Goal: Information Seeking & Learning: Learn about a topic

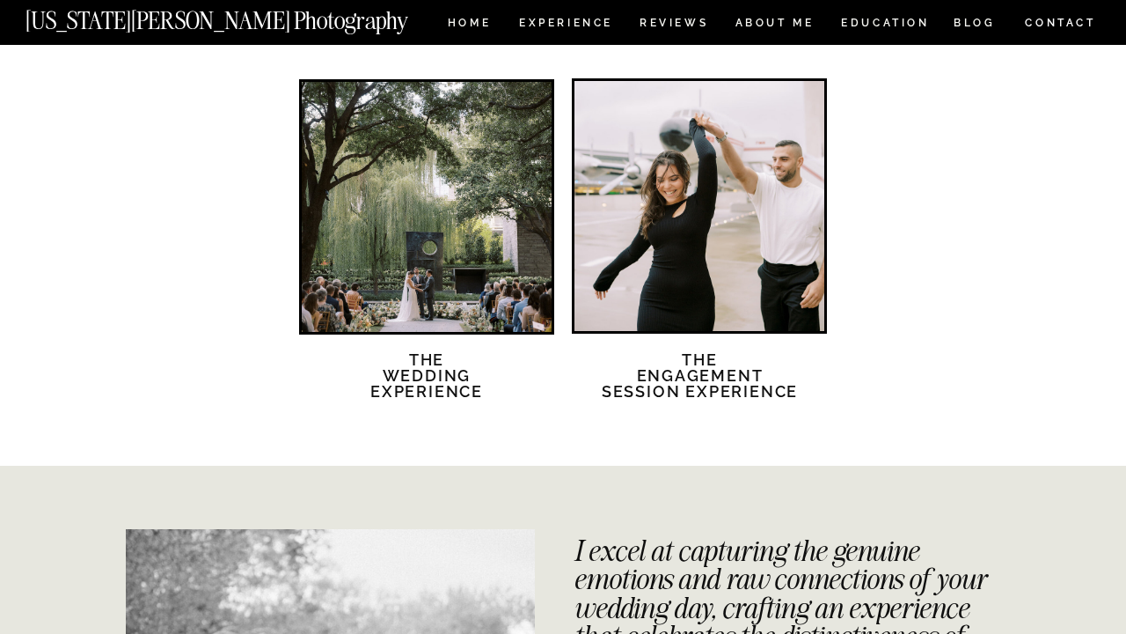
scroll to position [3068, 0]
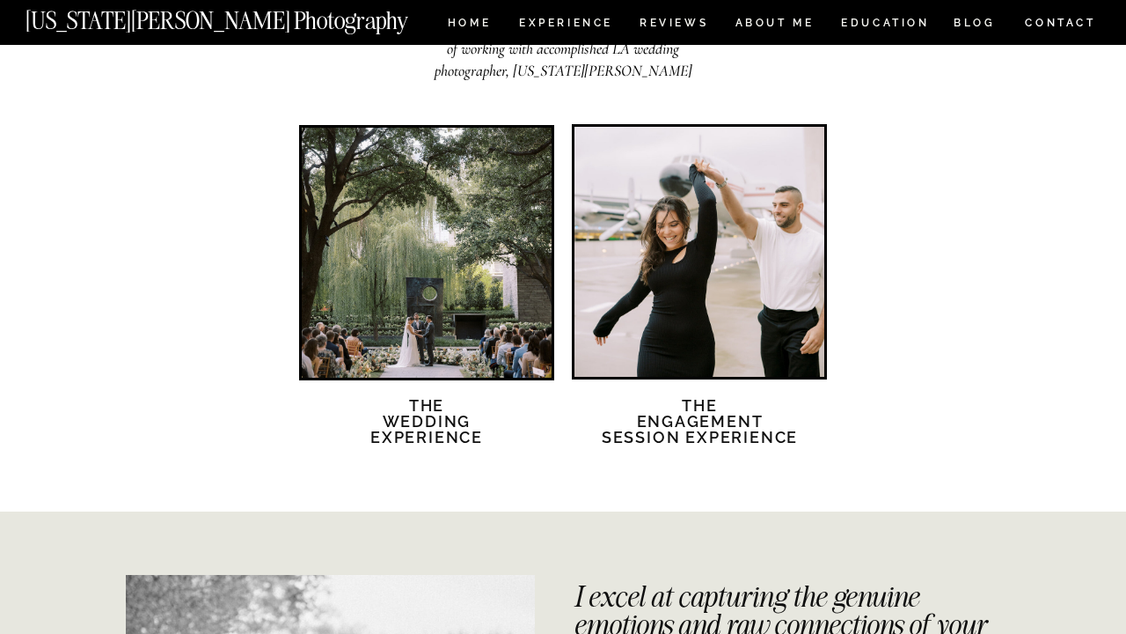
click at [673, 326] on div at bounding box center [700, 252] width 250 height 250
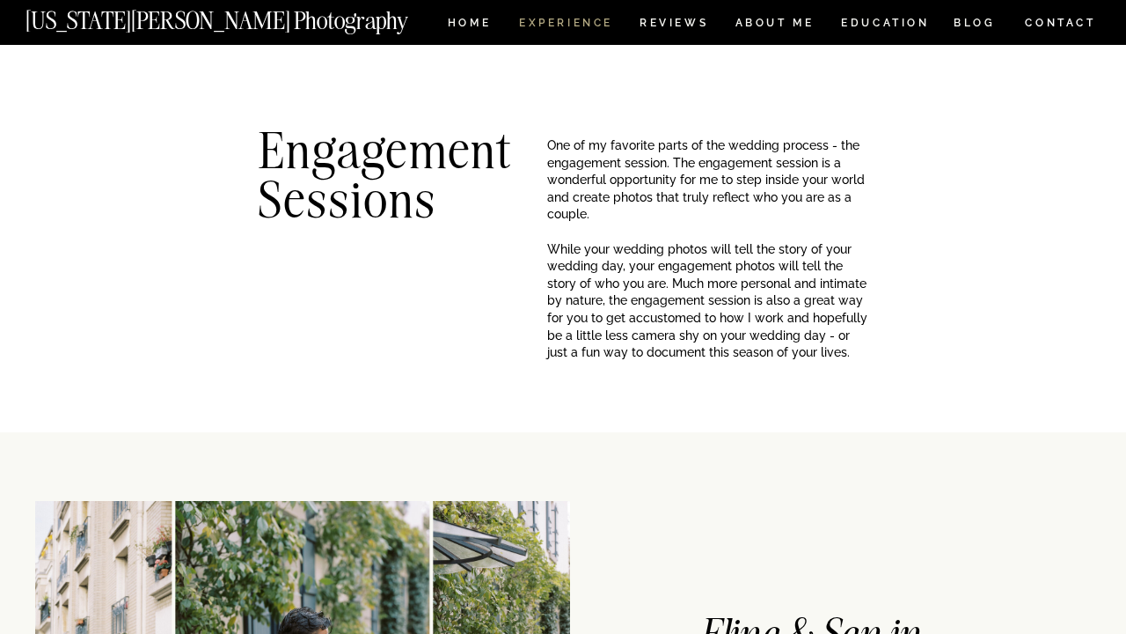
click at [539, 27] on nav "Experience" at bounding box center [565, 25] width 92 height 15
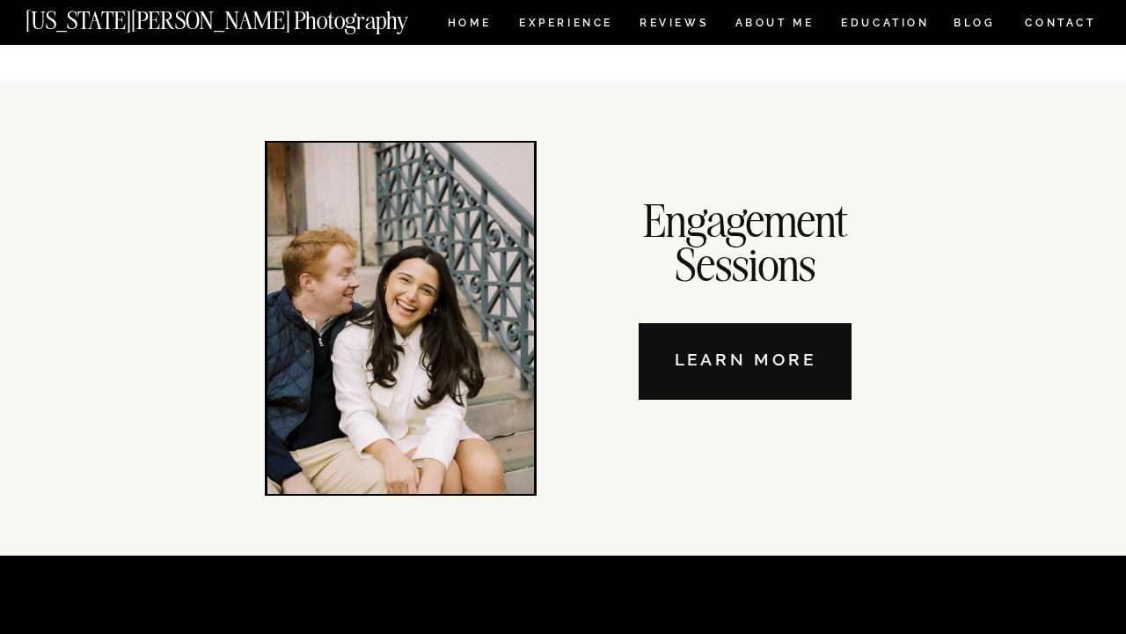
scroll to position [6025, 0]
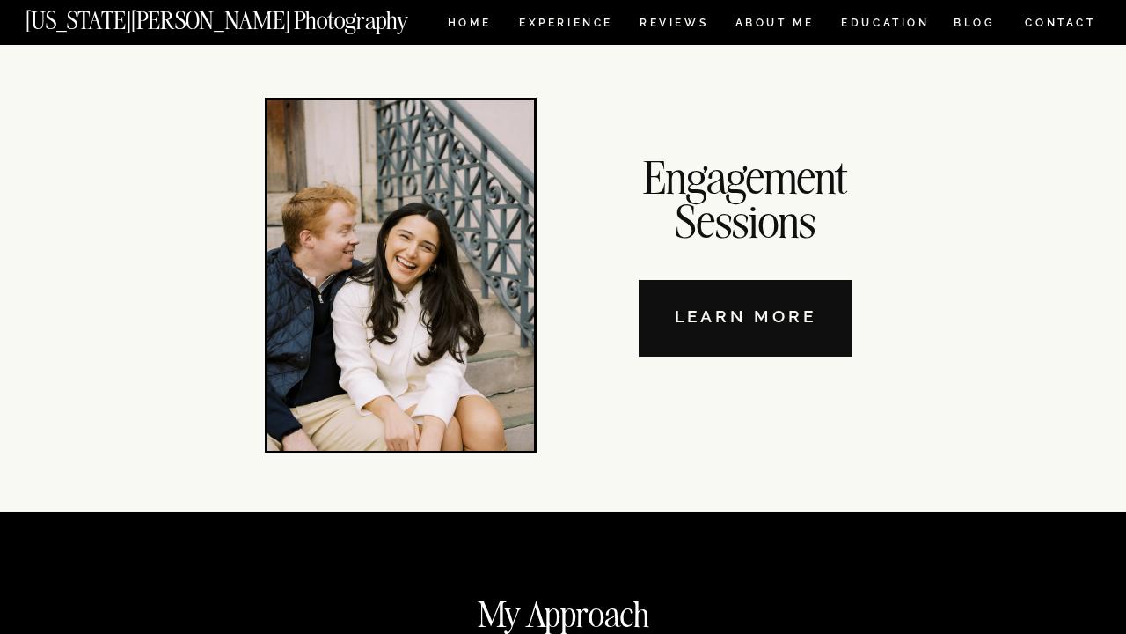
click at [698, 317] on nav "Learn More" at bounding box center [745, 318] width 213 height 77
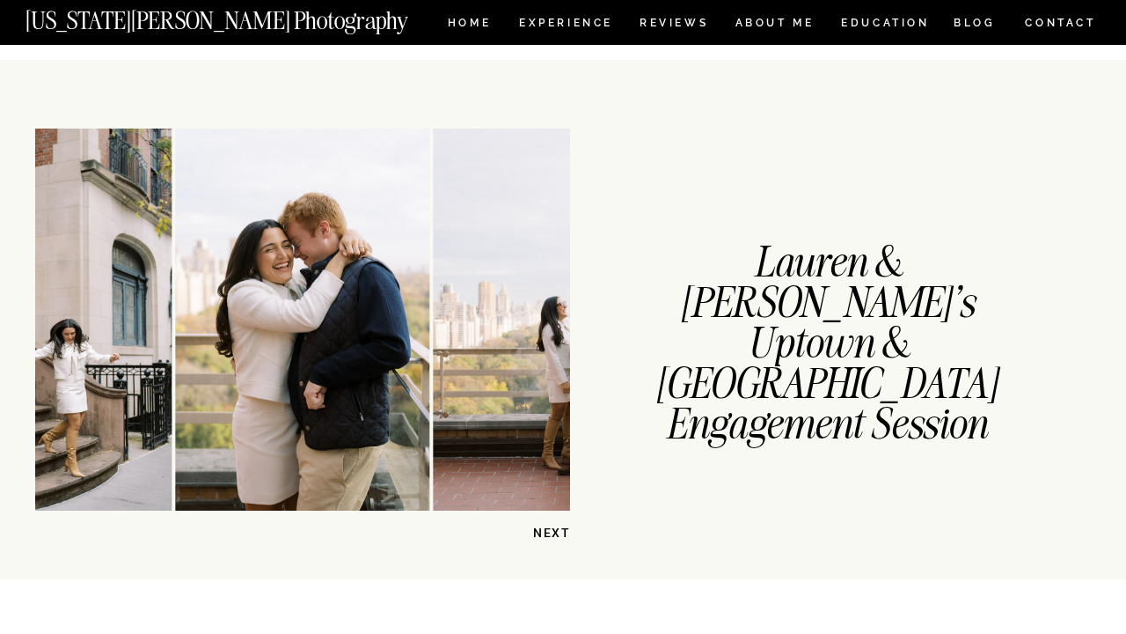
scroll to position [1412, 0]
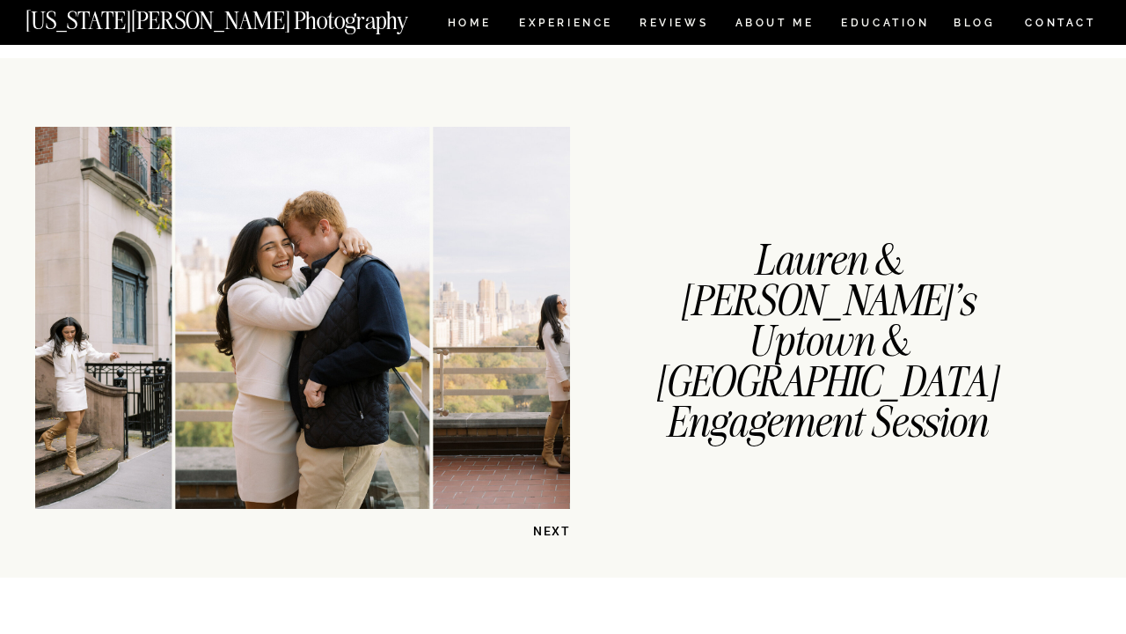
click at [561, 535] on p "NEXT" at bounding box center [525, 531] width 91 height 17
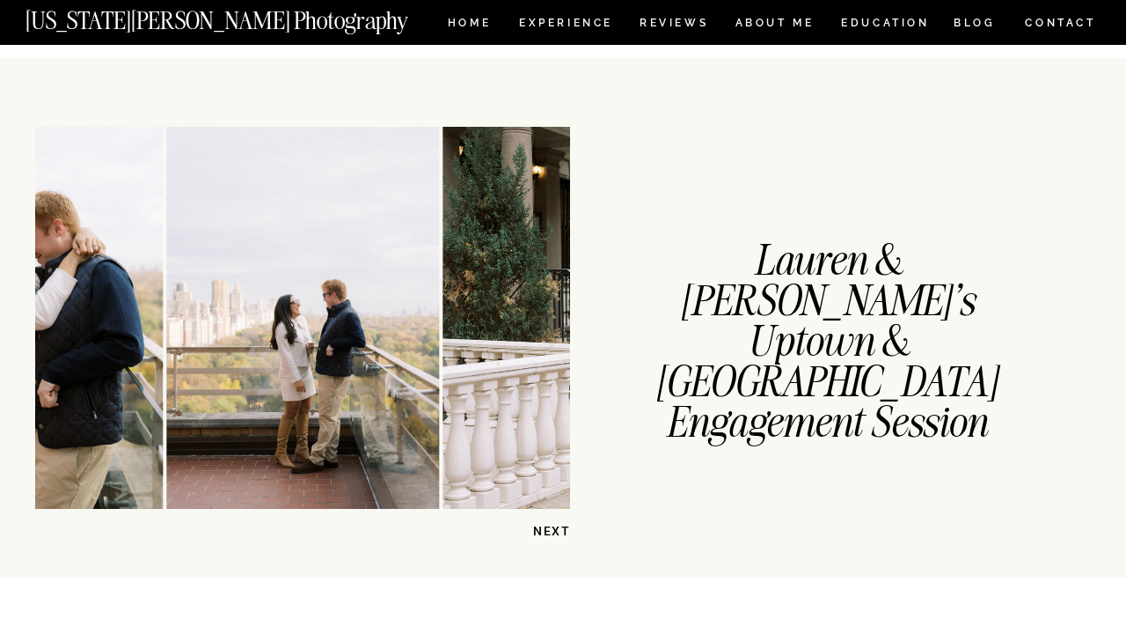
click at [561, 535] on p "NEXT" at bounding box center [525, 531] width 91 height 17
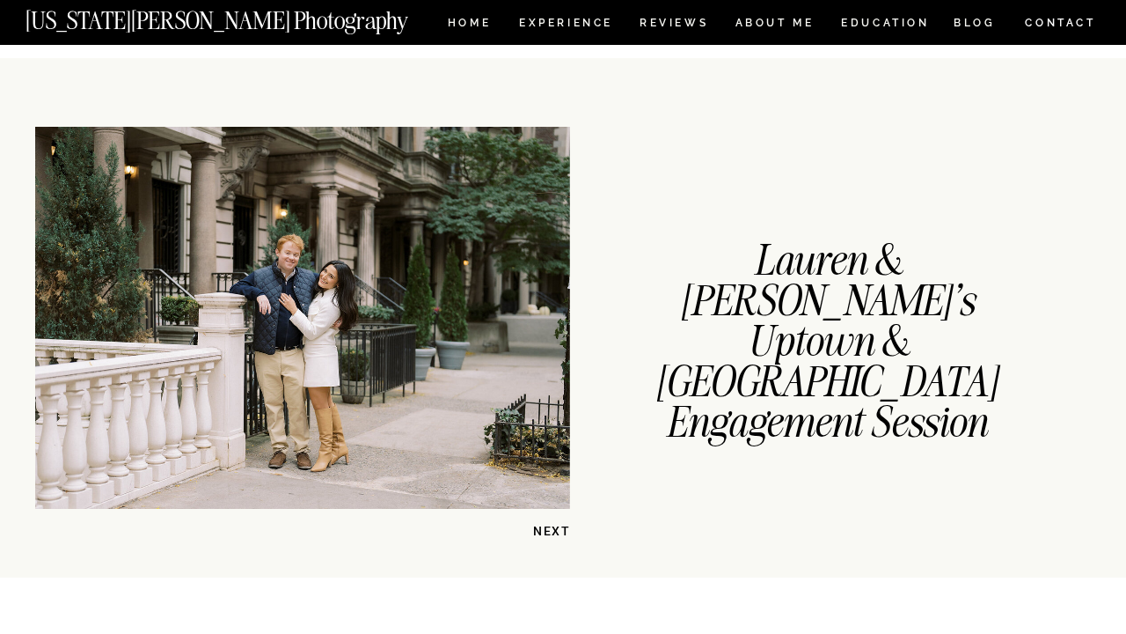
click at [561, 535] on p "NEXT" at bounding box center [525, 531] width 91 height 17
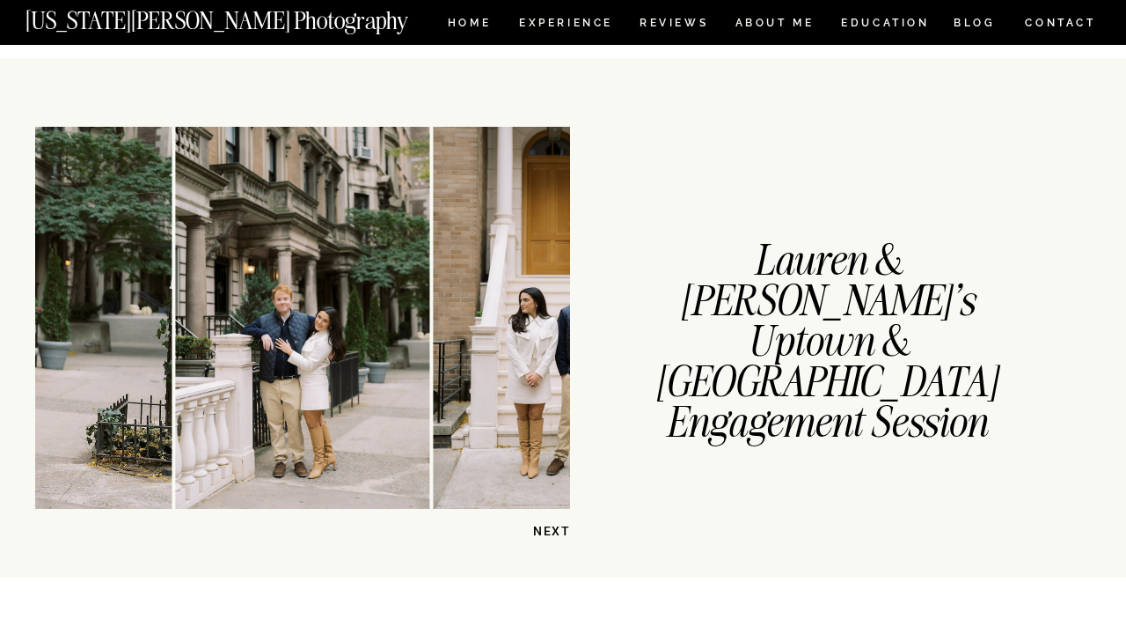
click at [561, 535] on p "NEXT" at bounding box center [525, 531] width 91 height 17
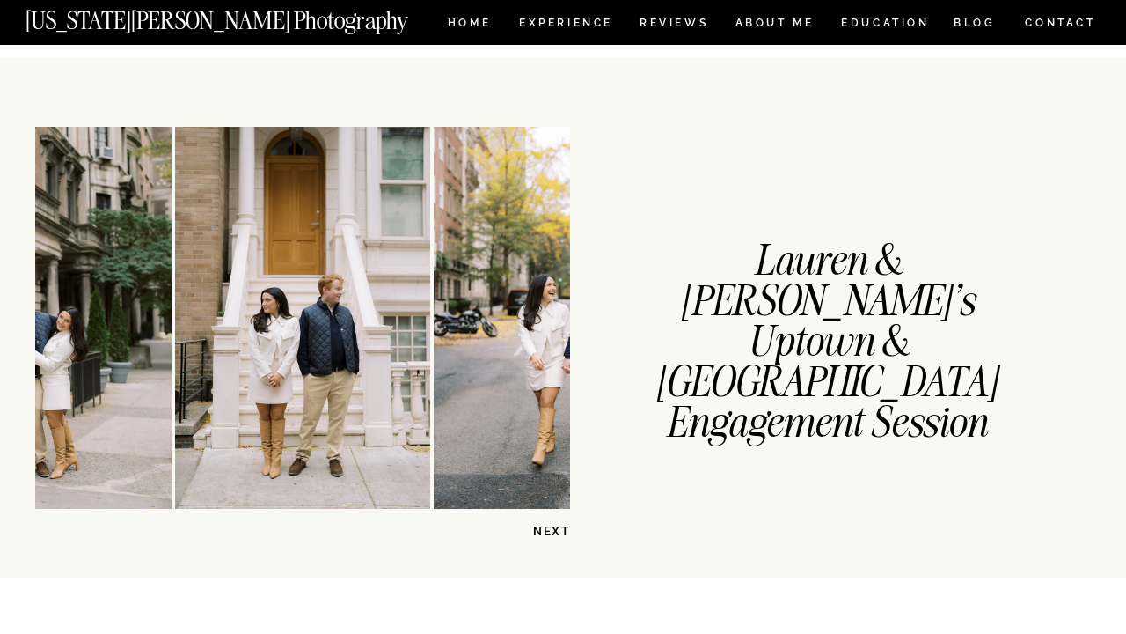
click at [561, 535] on p "NEXT" at bounding box center [525, 531] width 91 height 17
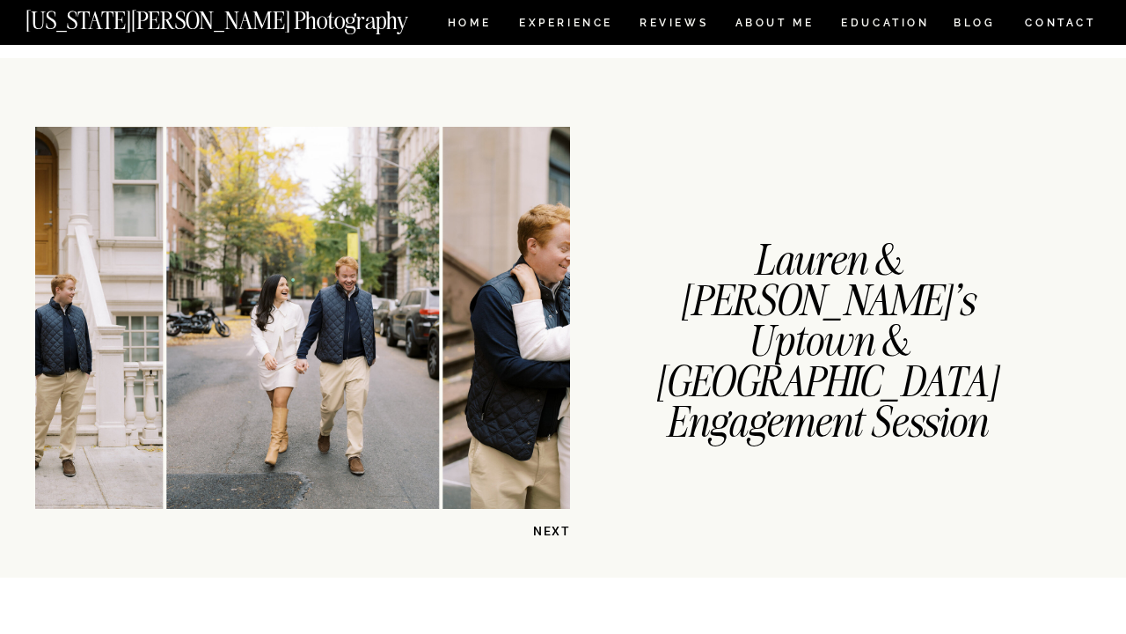
click at [561, 535] on p "NEXT" at bounding box center [525, 531] width 91 height 17
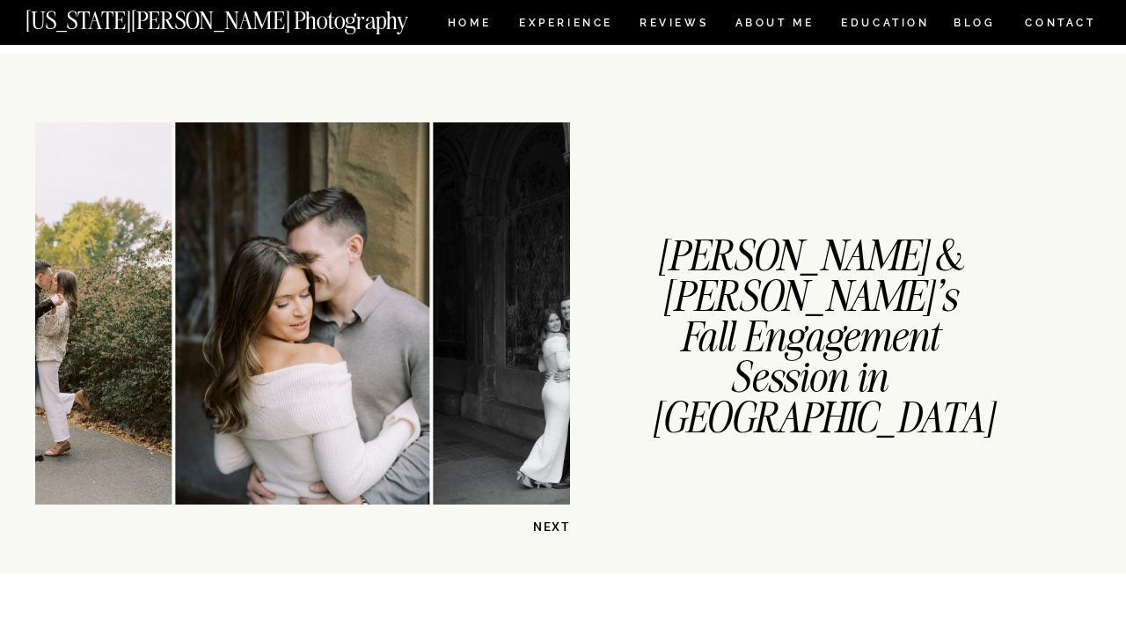
scroll to position [2466, 0]
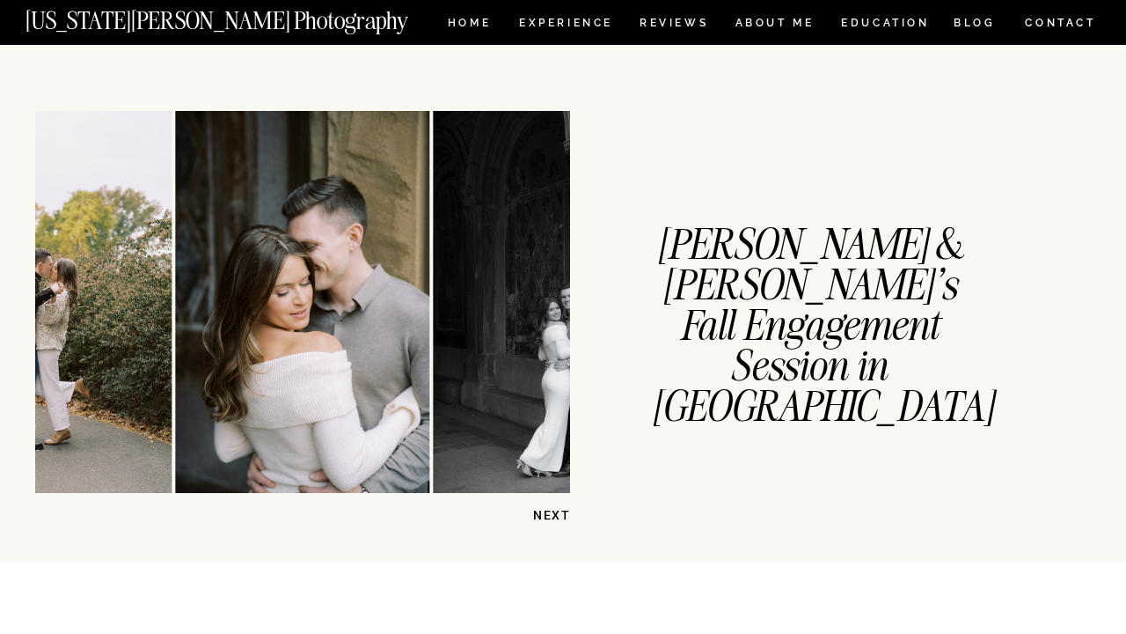
click at [553, 512] on p "NEXT" at bounding box center [525, 515] width 91 height 17
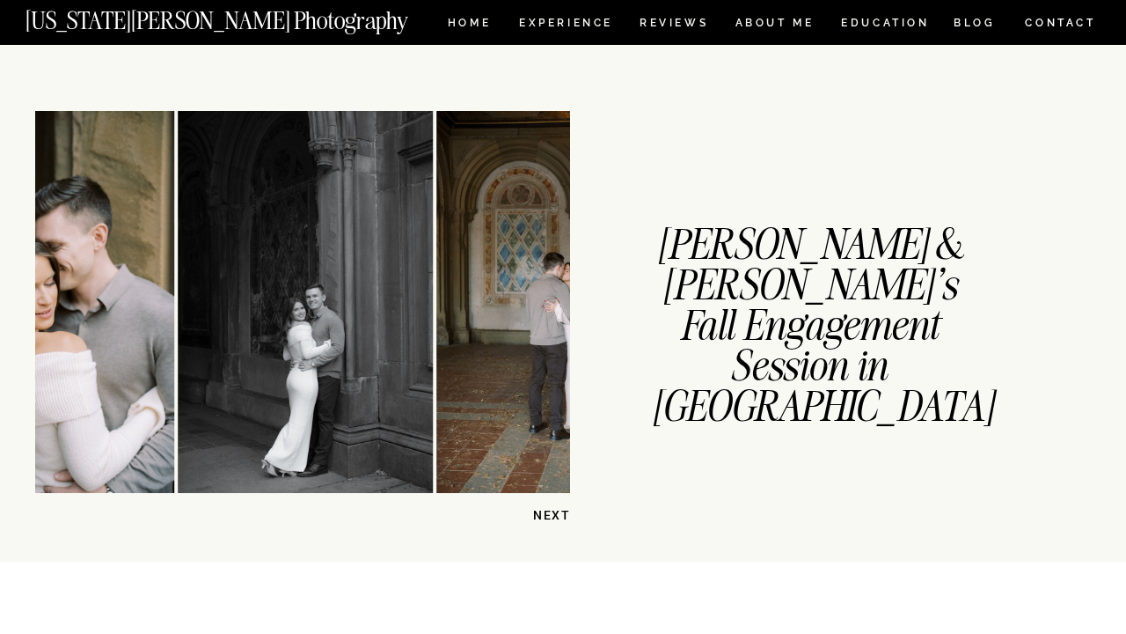
click at [553, 512] on p "NEXT" at bounding box center [525, 515] width 91 height 17
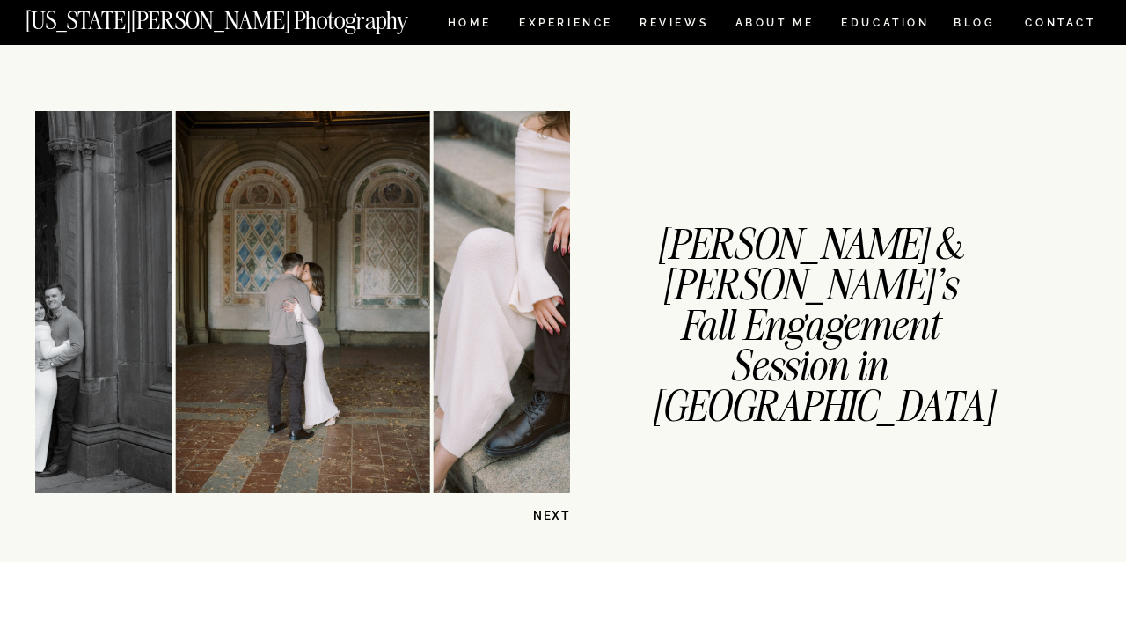
click at [553, 512] on p "NEXT" at bounding box center [525, 515] width 91 height 17
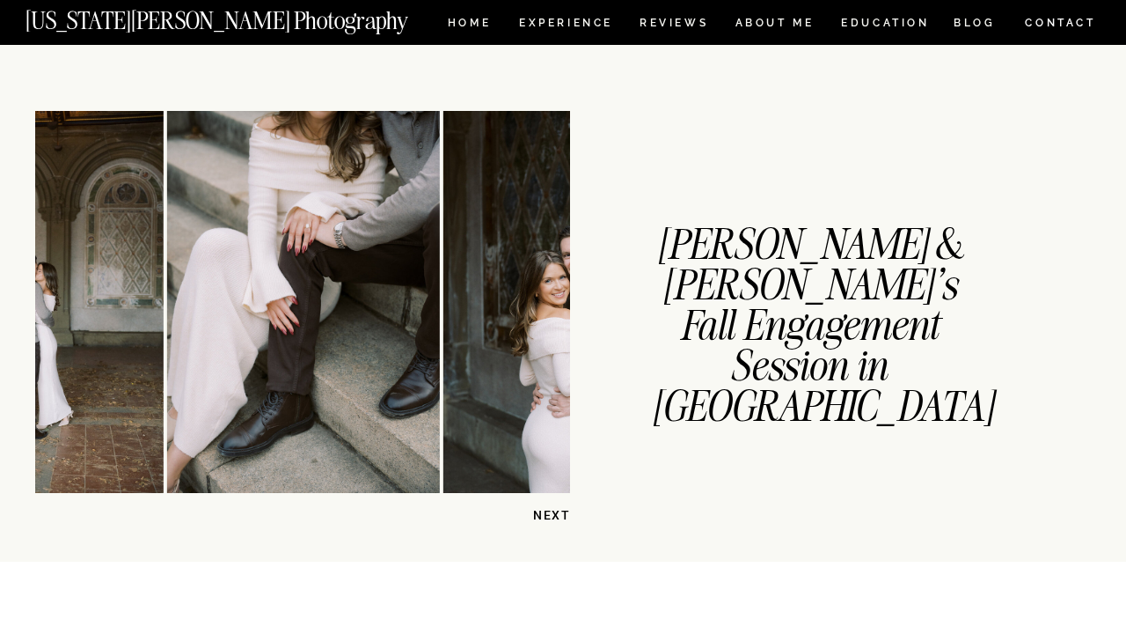
click at [553, 512] on p "NEXT" at bounding box center [525, 515] width 91 height 17
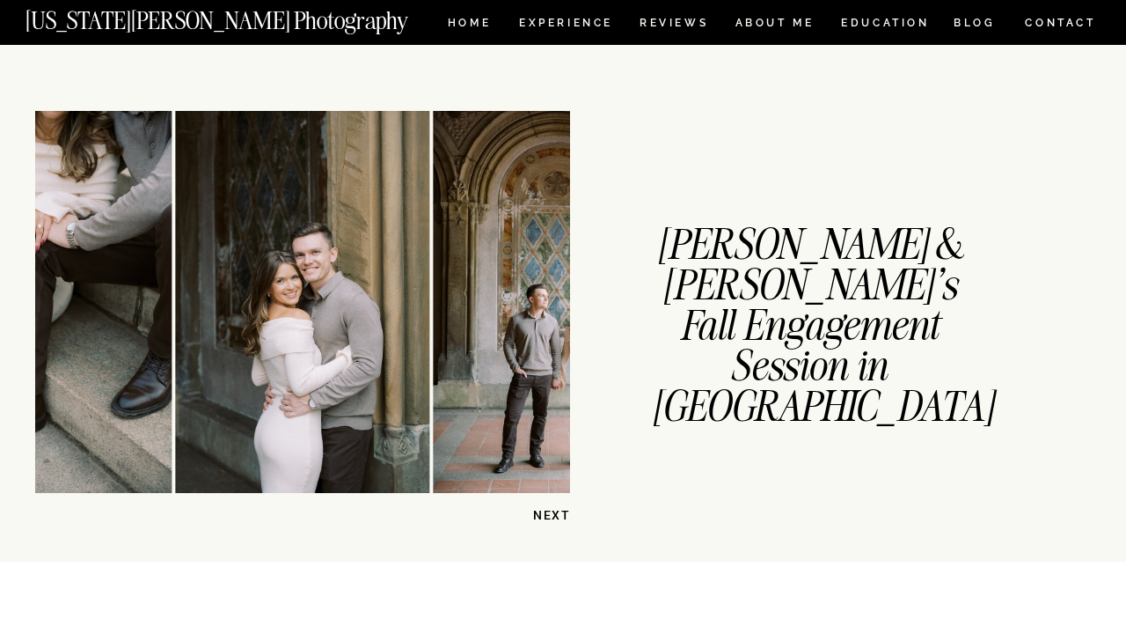
click at [553, 512] on p "NEXT" at bounding box center [525, 515] width 91 height 17
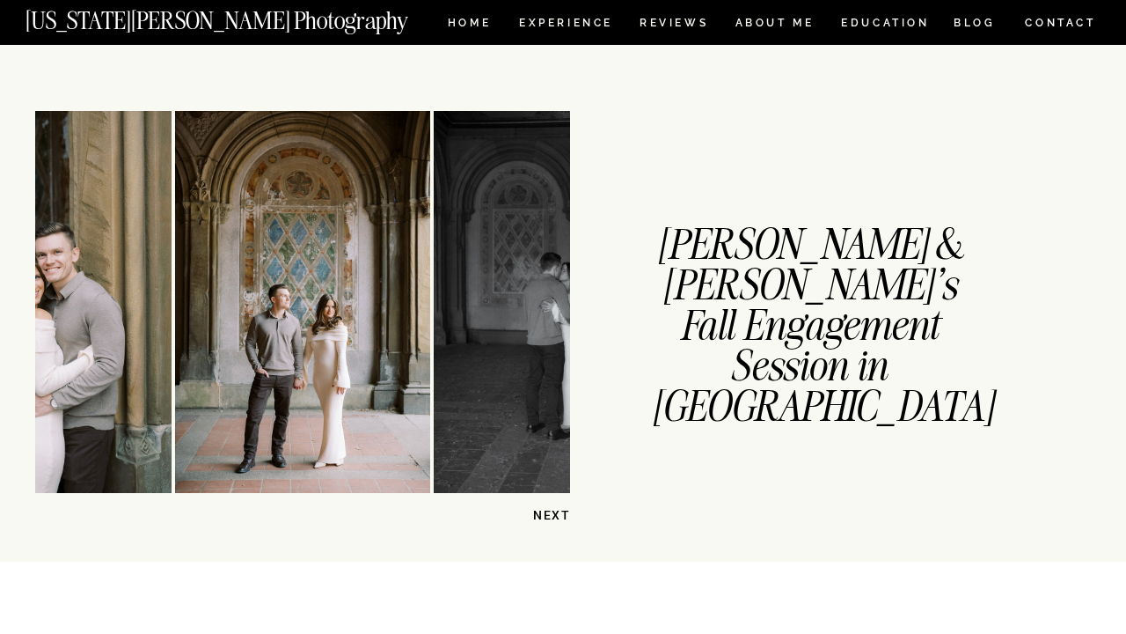
click at [553, 512] on p "NEXT" at bounding box center [525, 515] width 91 height 17
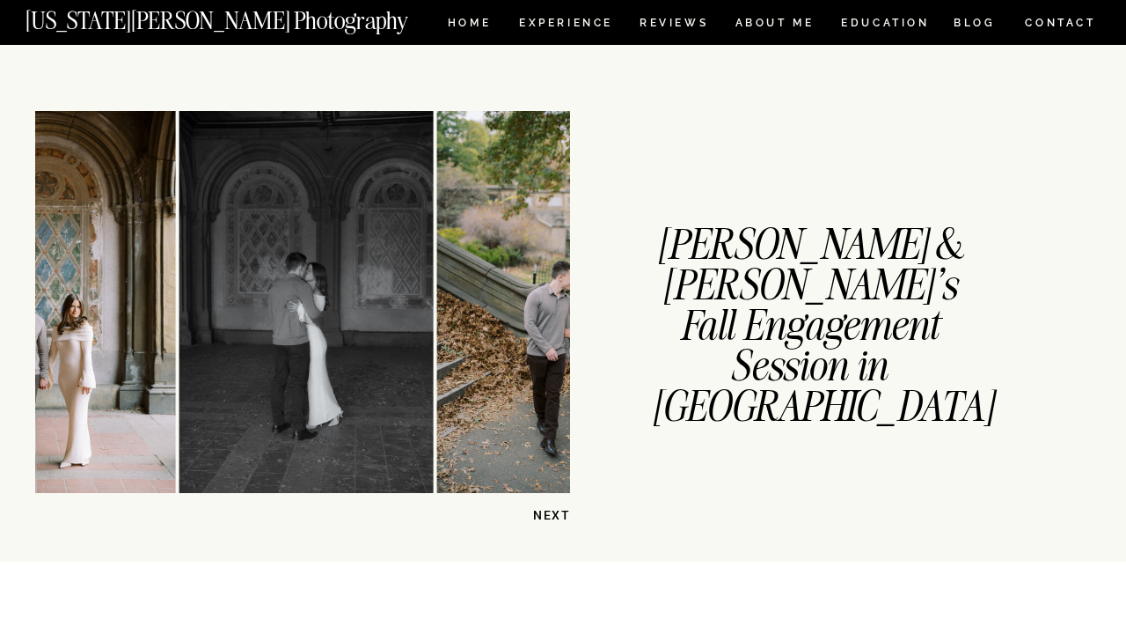
click at [553, 512] on p "NEXT" at bounding box center [525, 515] width 91 height 17
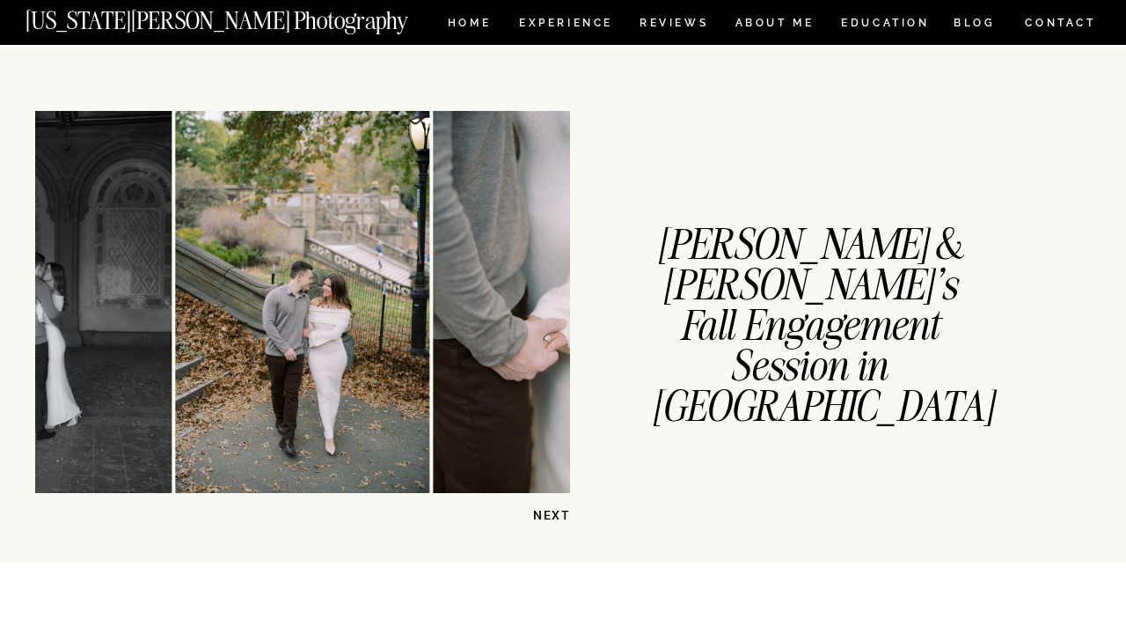
click at [553, 512] on p "NEXT" at bounding box center [525, 515] width 91 height 17
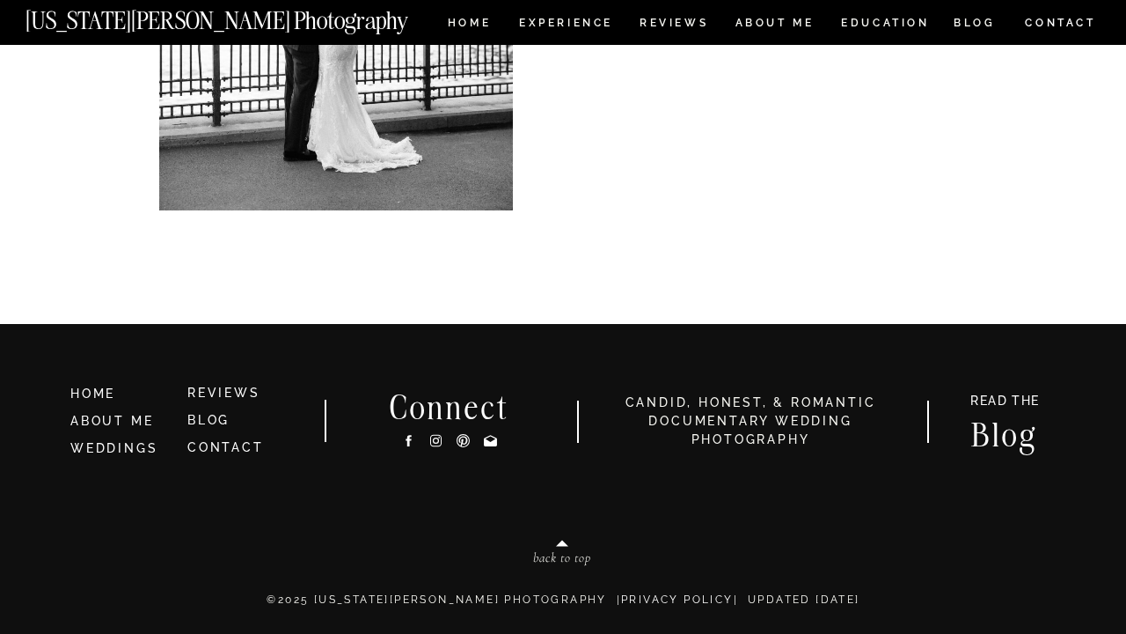
scroll to position [5134, 0]
